Goal: Task Accomplishment & Management: Use online tool/utility

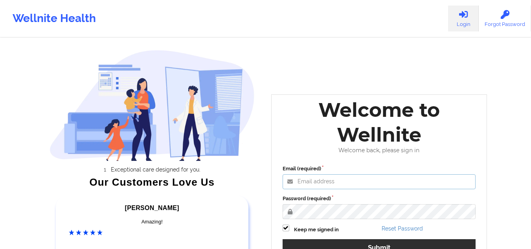
type input "[EMAIL_ADDRESS][DOMAIN_NAME]"
click at [293, 197] on label "Password (required)" at bounding box center [379, 199] width 193 height 8
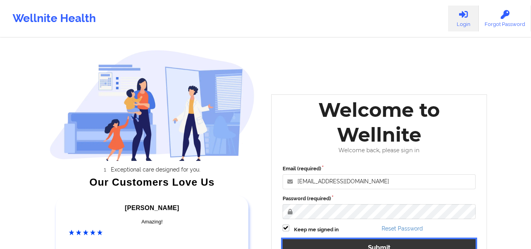
click at [322, 244] on button "Submit" at bounding box center [379, 247] width 193 height 17
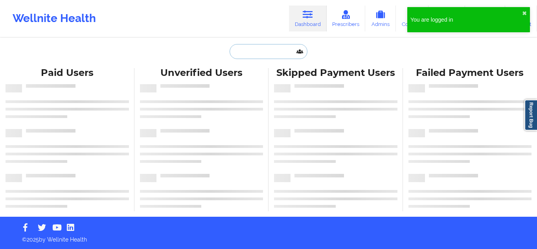
click at [241, 53] on input "text" at bounding box center [268, 51] width 78 height 15
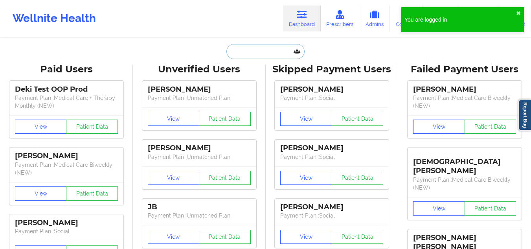
paste input "[PERSON_NAME]"
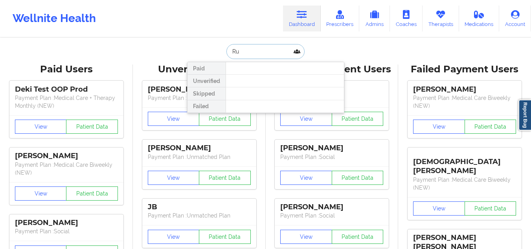
type input "R"
